Goal: Information Seeking & Learning: Learn about a topic

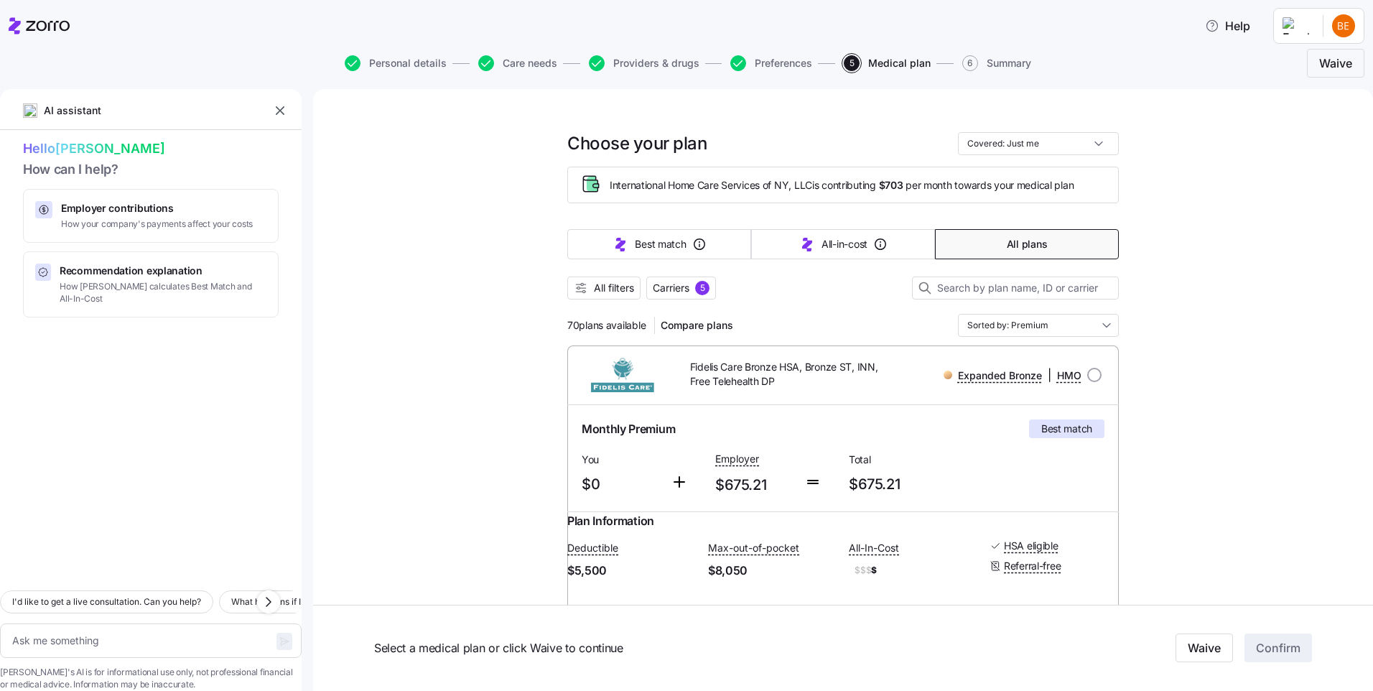
scroll to position [8907, 0]
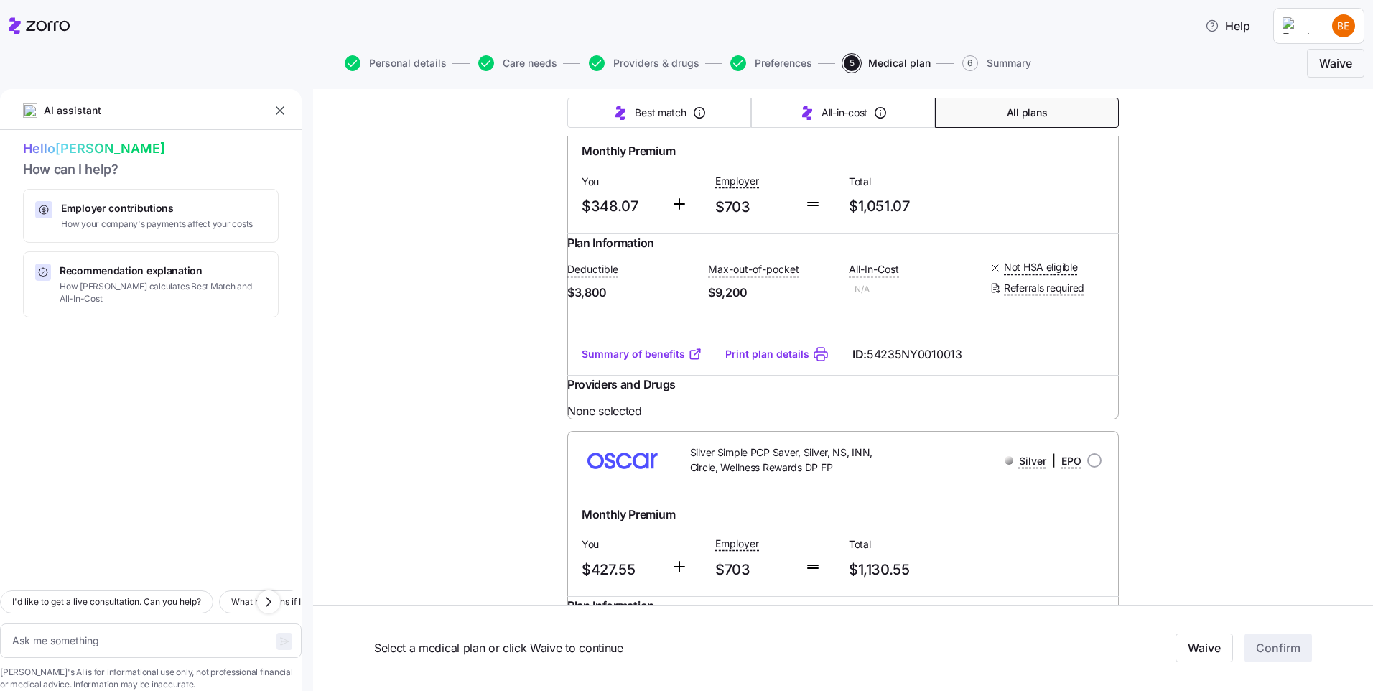
radio input "true"
type textarea "x"
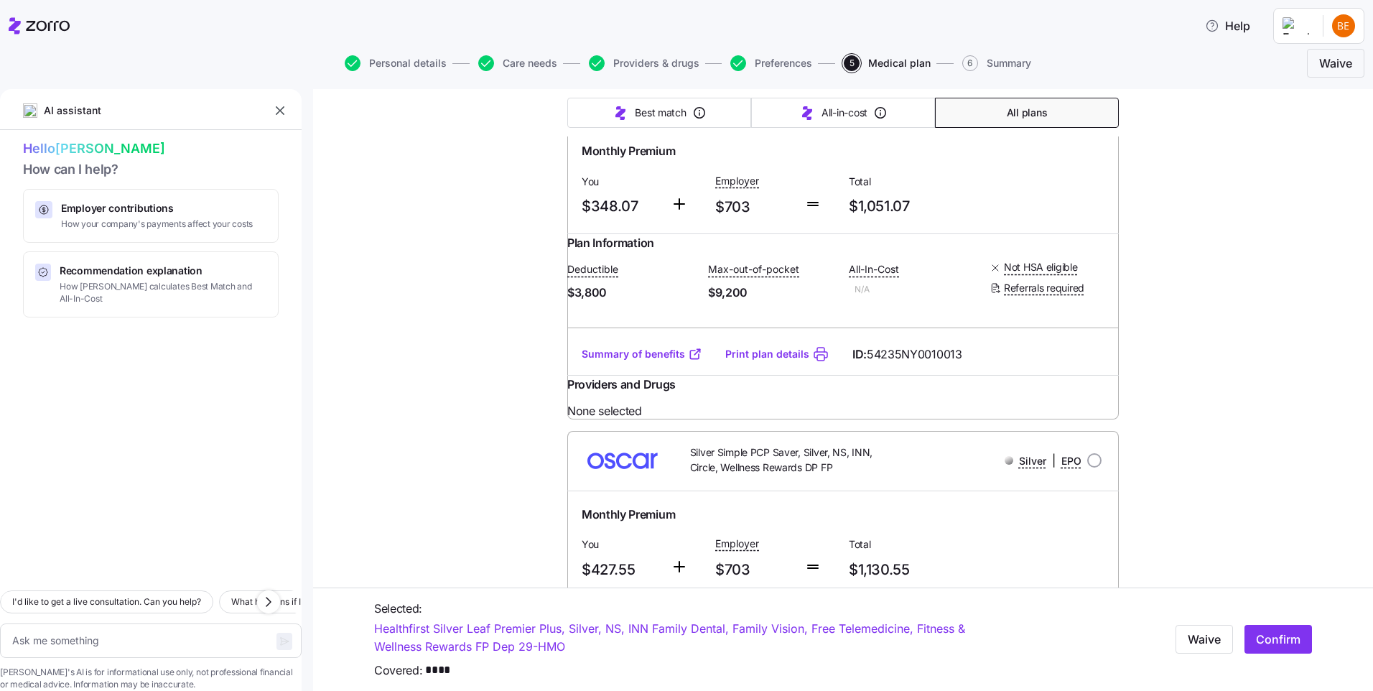
scroll to position [8978, 0]
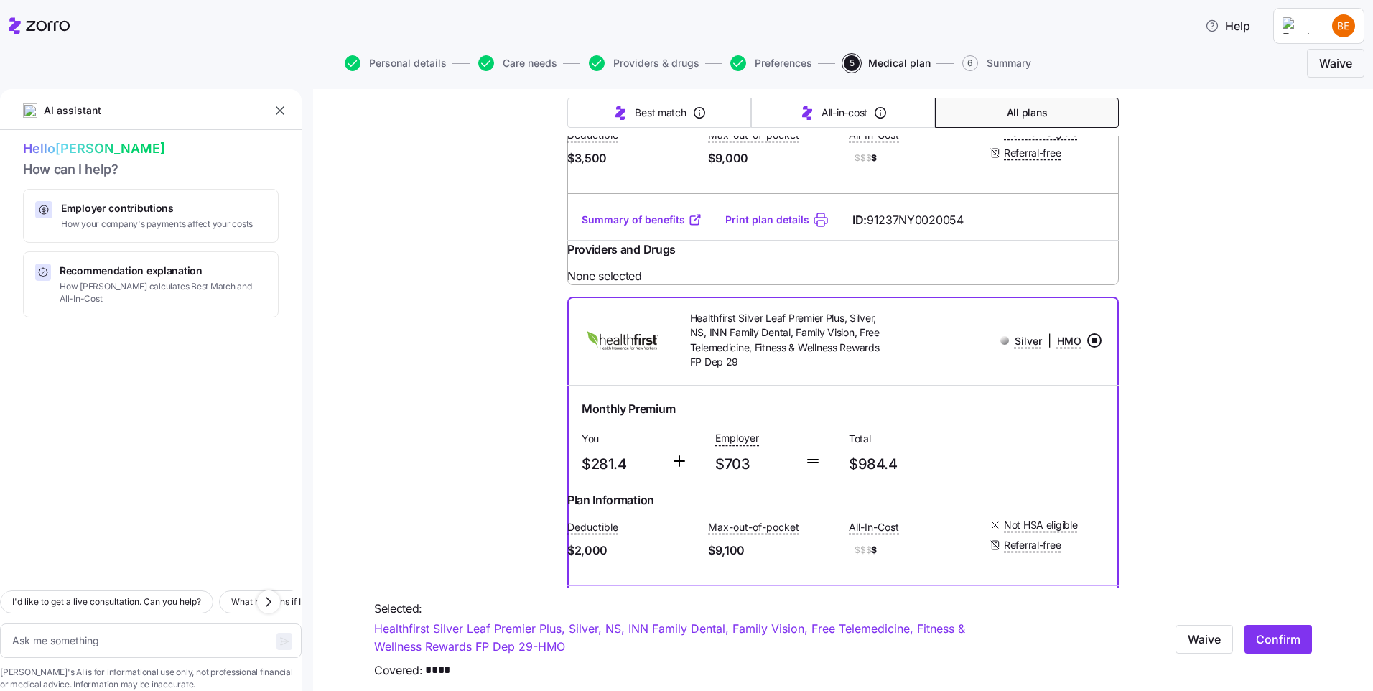
scroll to position [7542, 0]
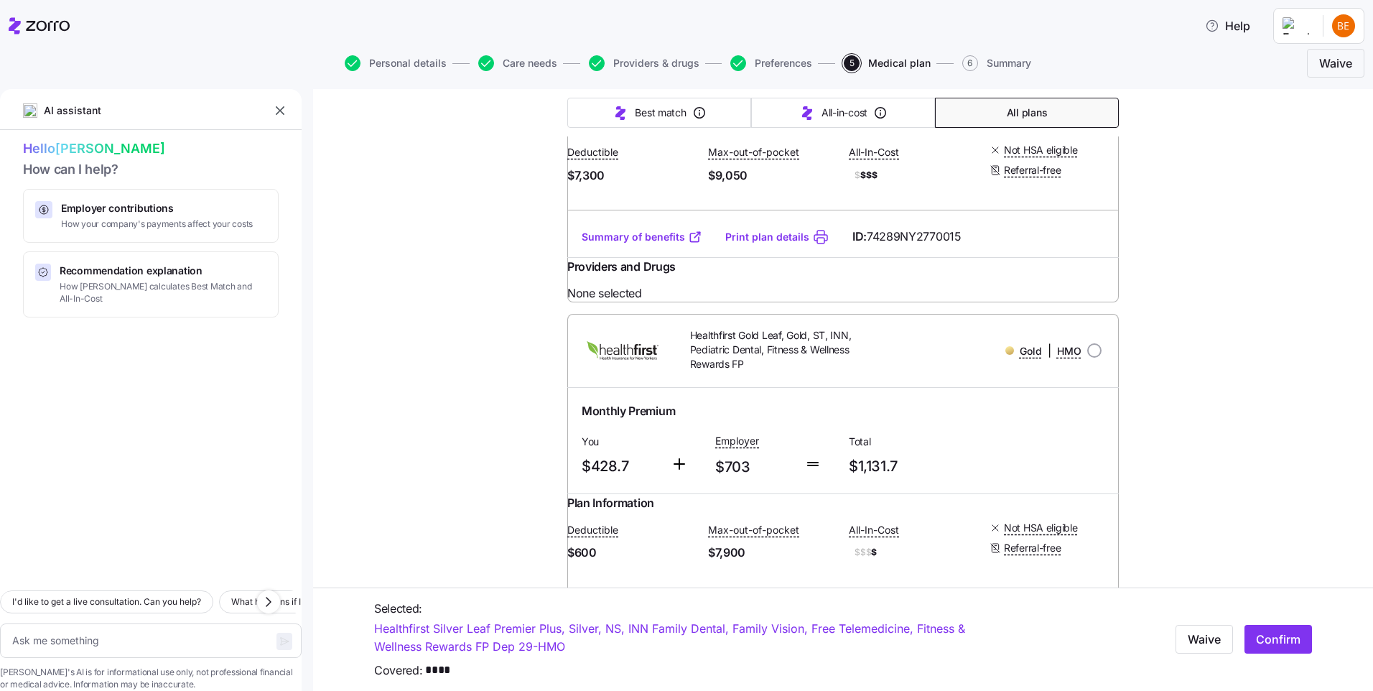
scroll to position [9553, 0]
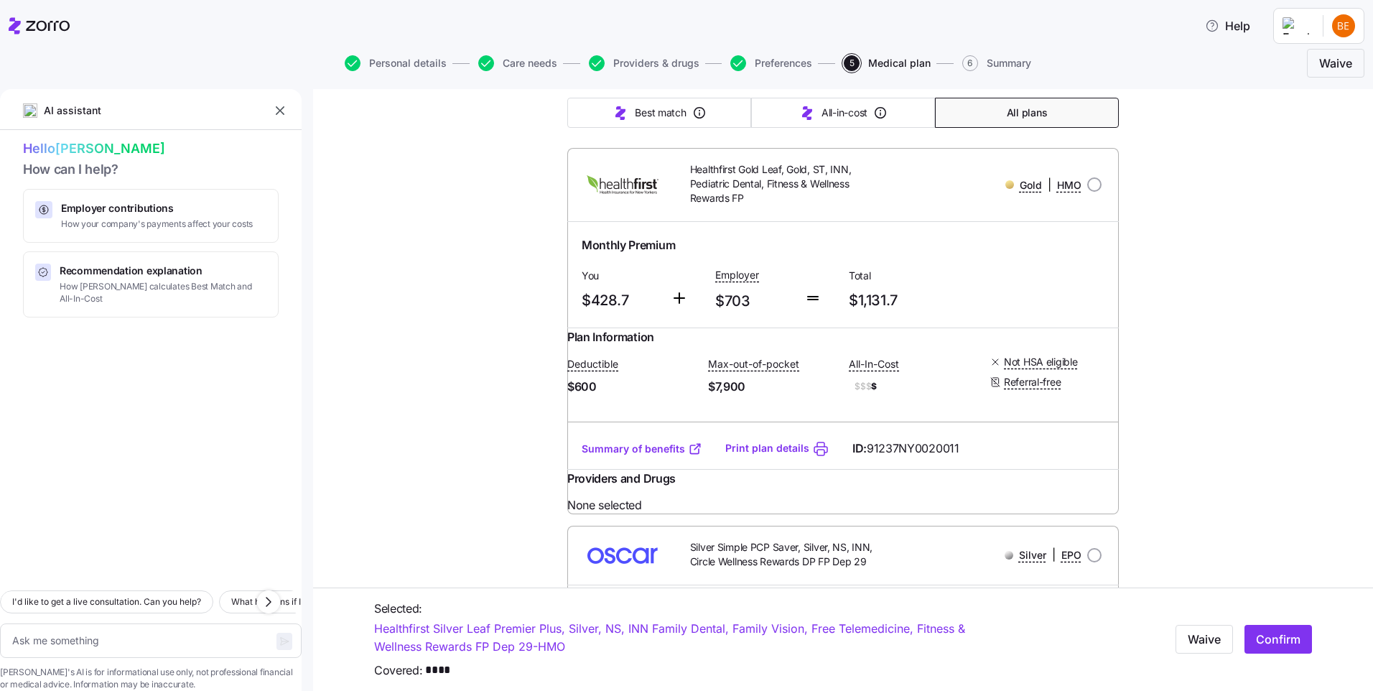
click at [990, 108] on button "All plans" at bounding box center [1027, 113] width 184 height 30
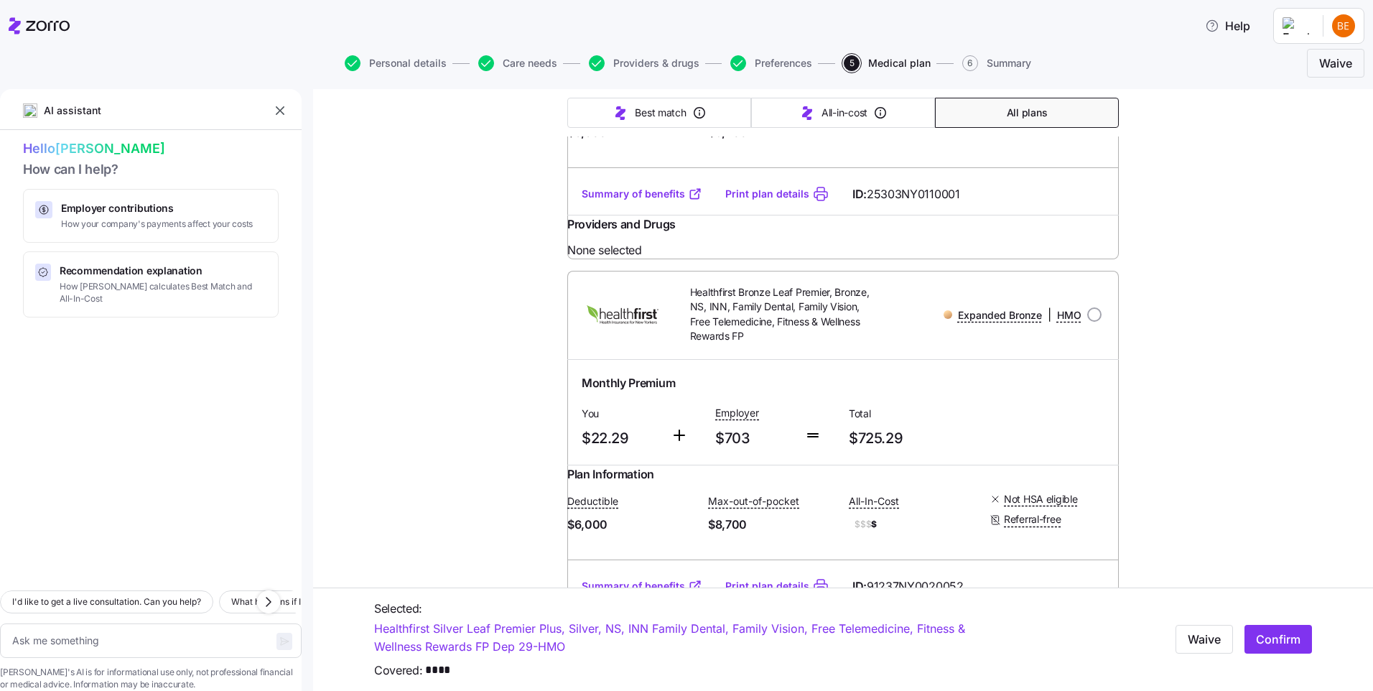
scroll to position [2658, 0]
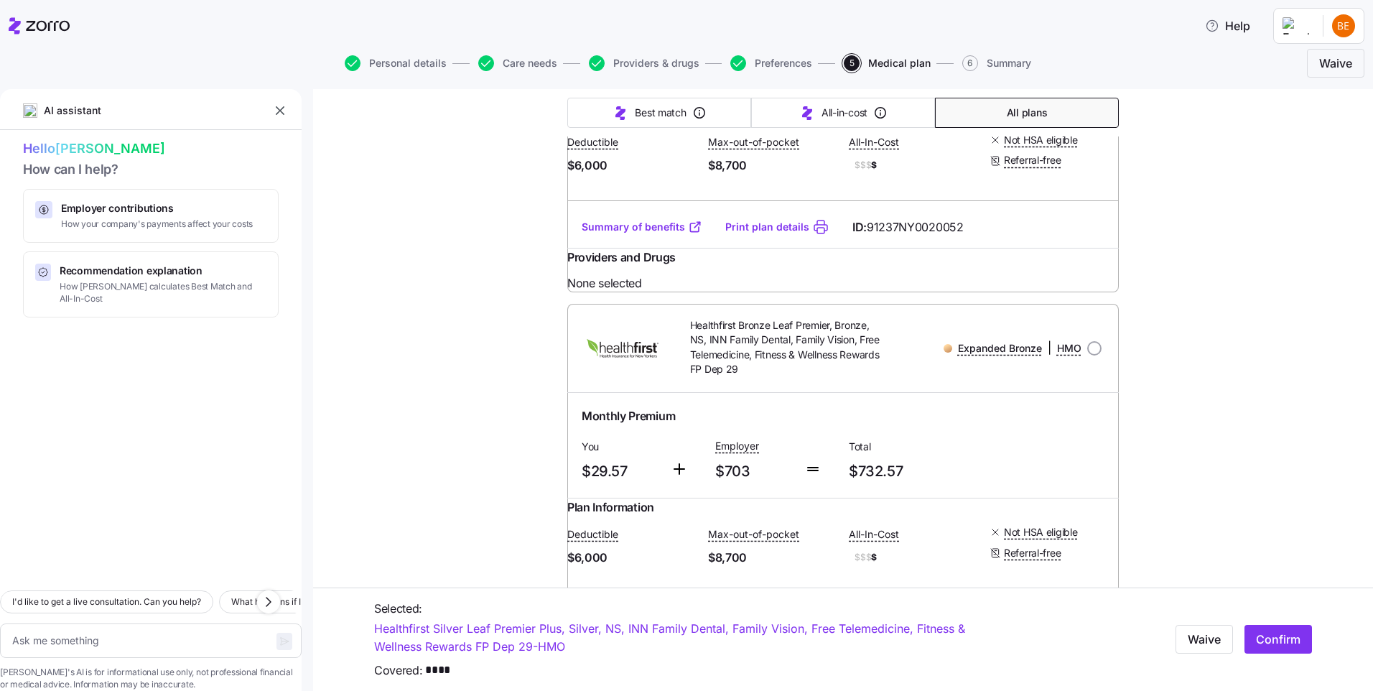
click at [623, 234] on link "Summary of benefits" at bounding box center [642, 227] width 121 height 14
